Goal: Task Accomplishment & Management: Manage account settings

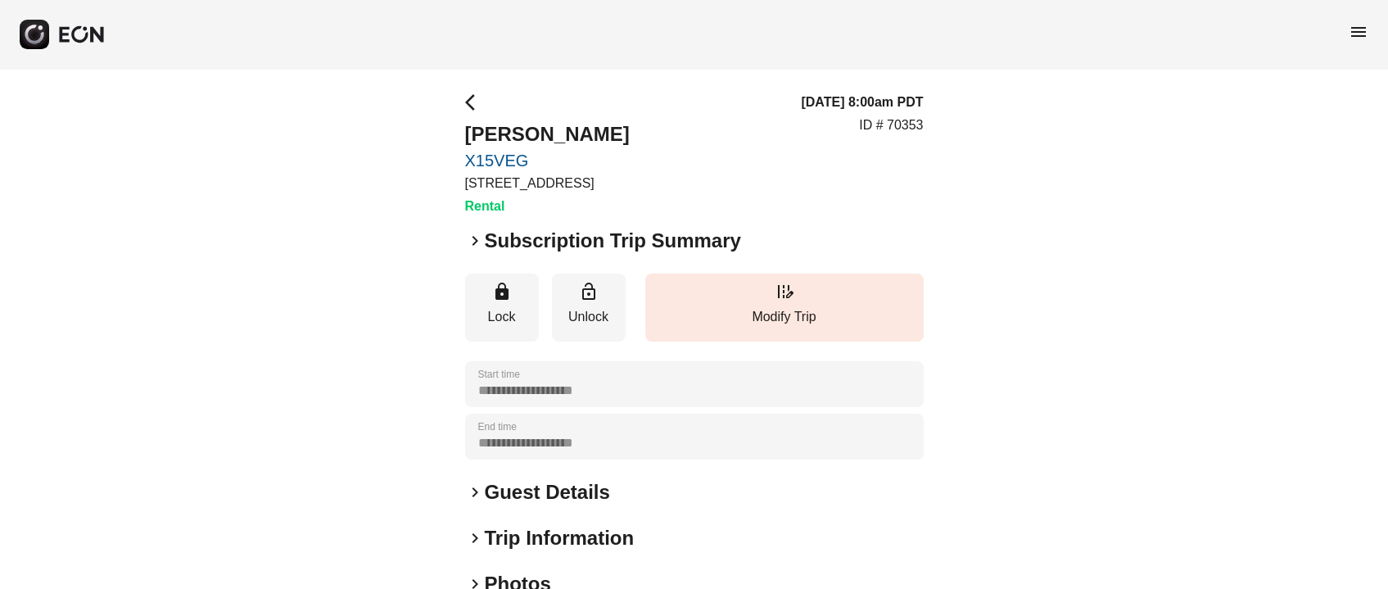
click at [668, 248] on h2 "Subscription Trip Summary" at bounding box center [613, 241] width 256 height 26
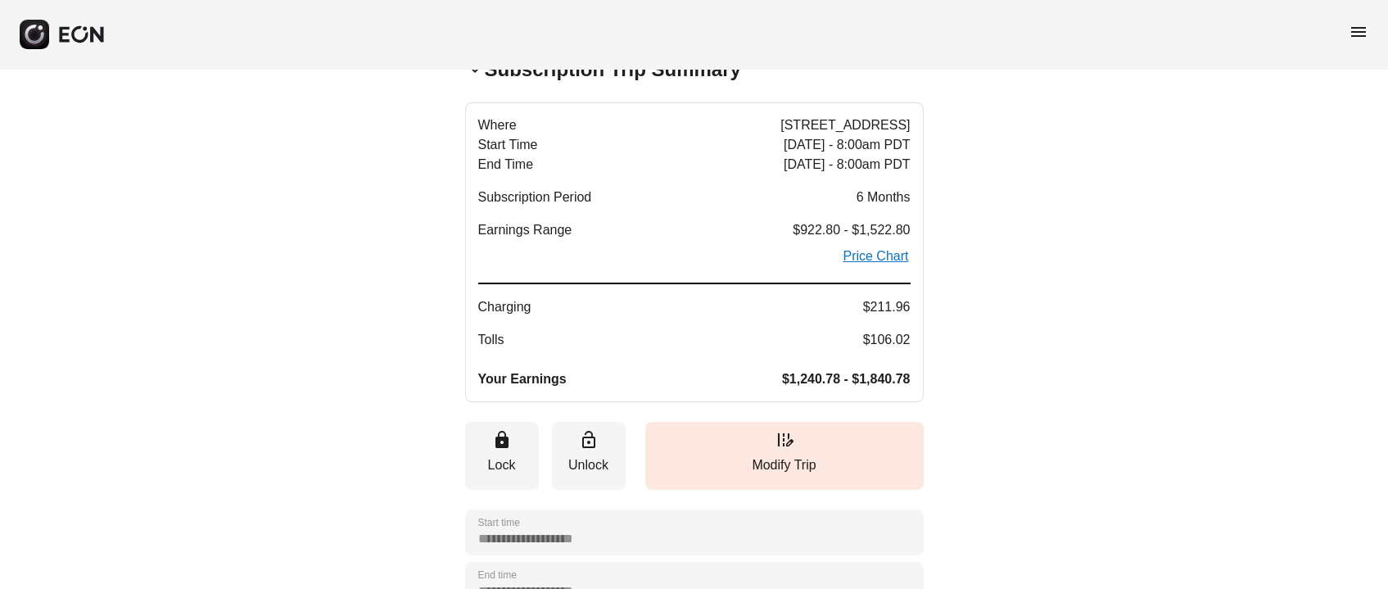
scroll to position [122, 0]
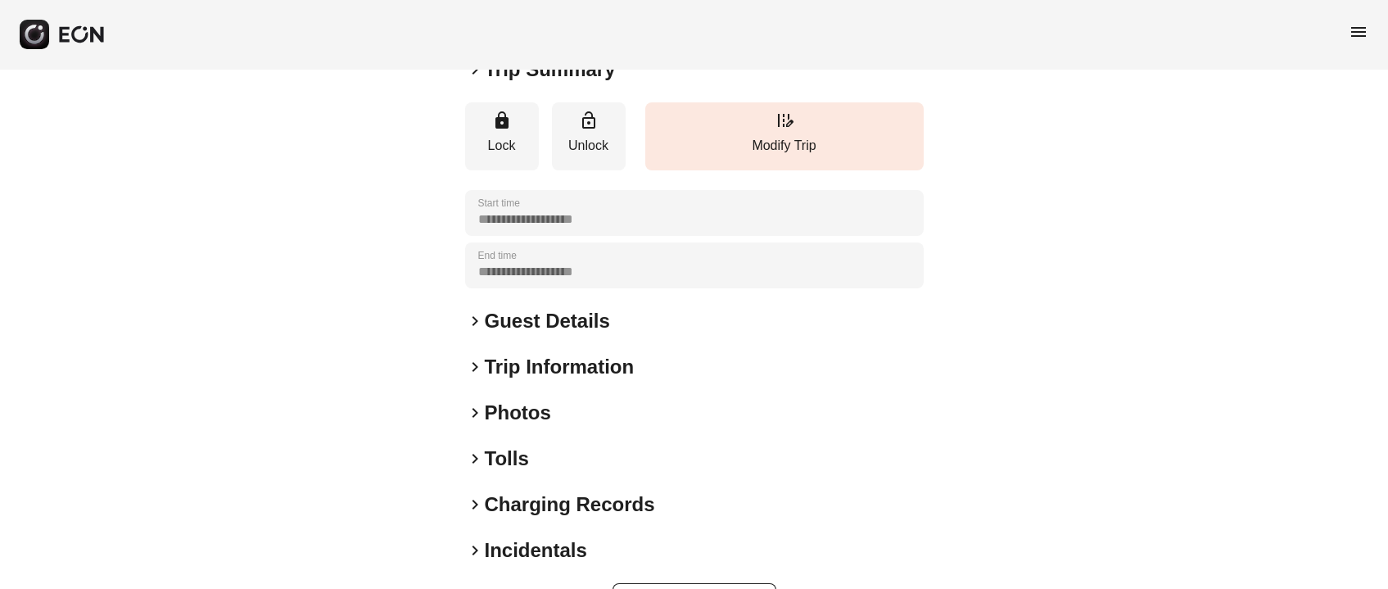
scroll to position [228, 0]
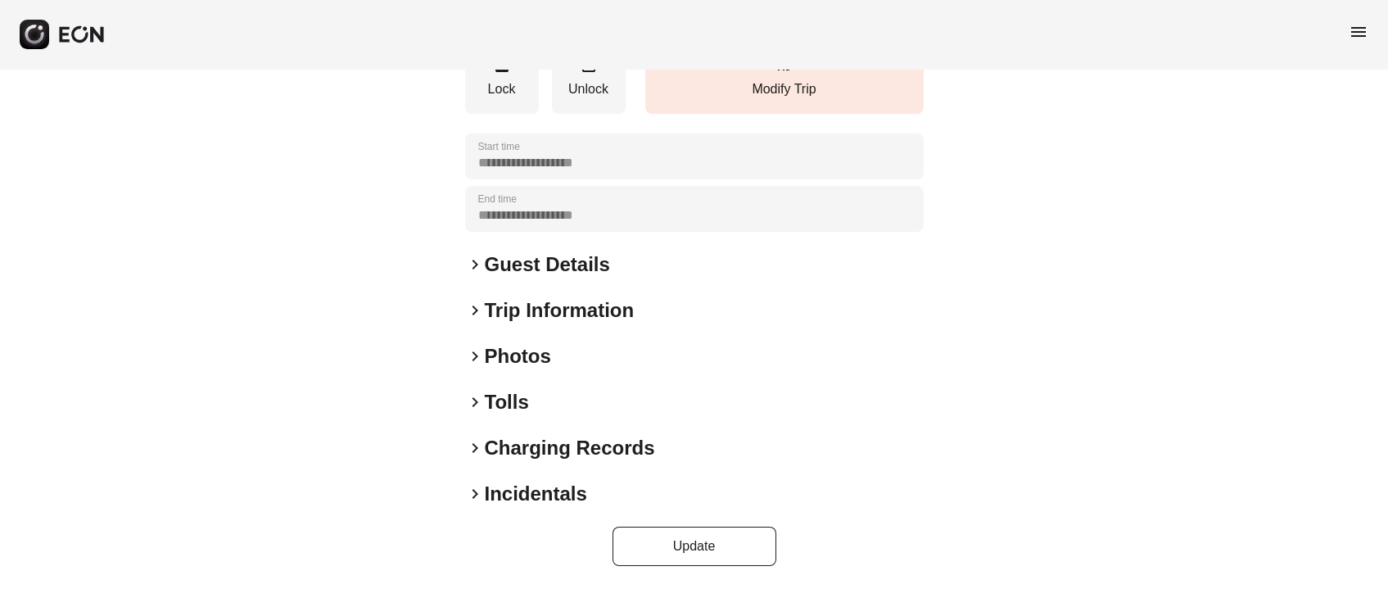
click at [512, 346] on h2 "Photos" at bounding box center [518, 356] width 66 height 26
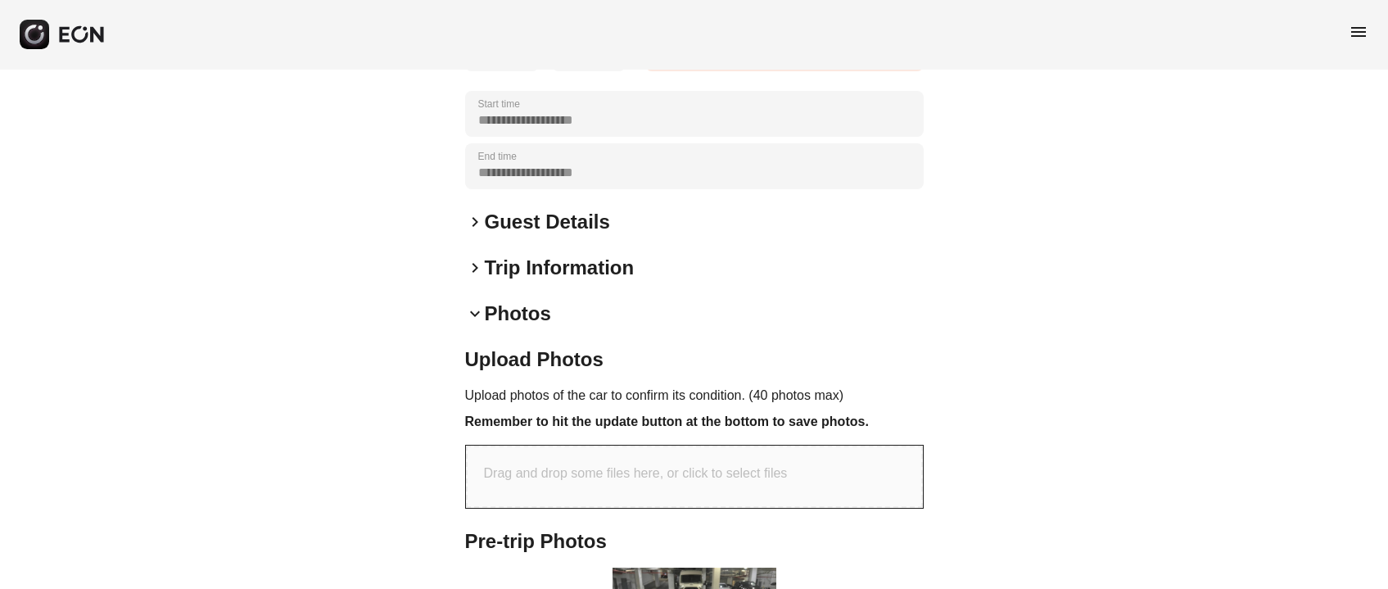
scroll to position [0, 0]
